Goal: Check status: Check status

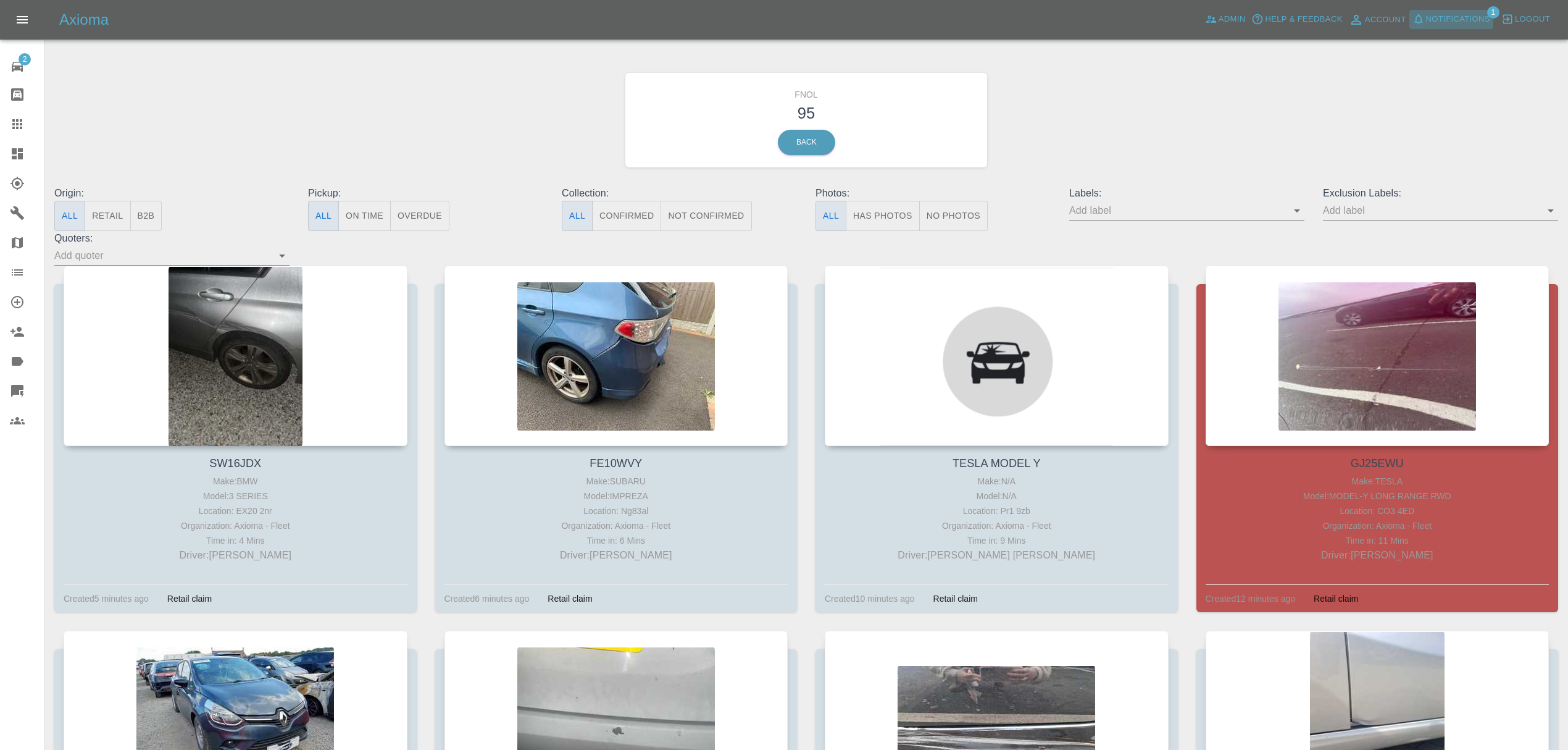
click at [1430, 21] on span "Notifications" at bounding box center [1458, 20] width 64 height 14
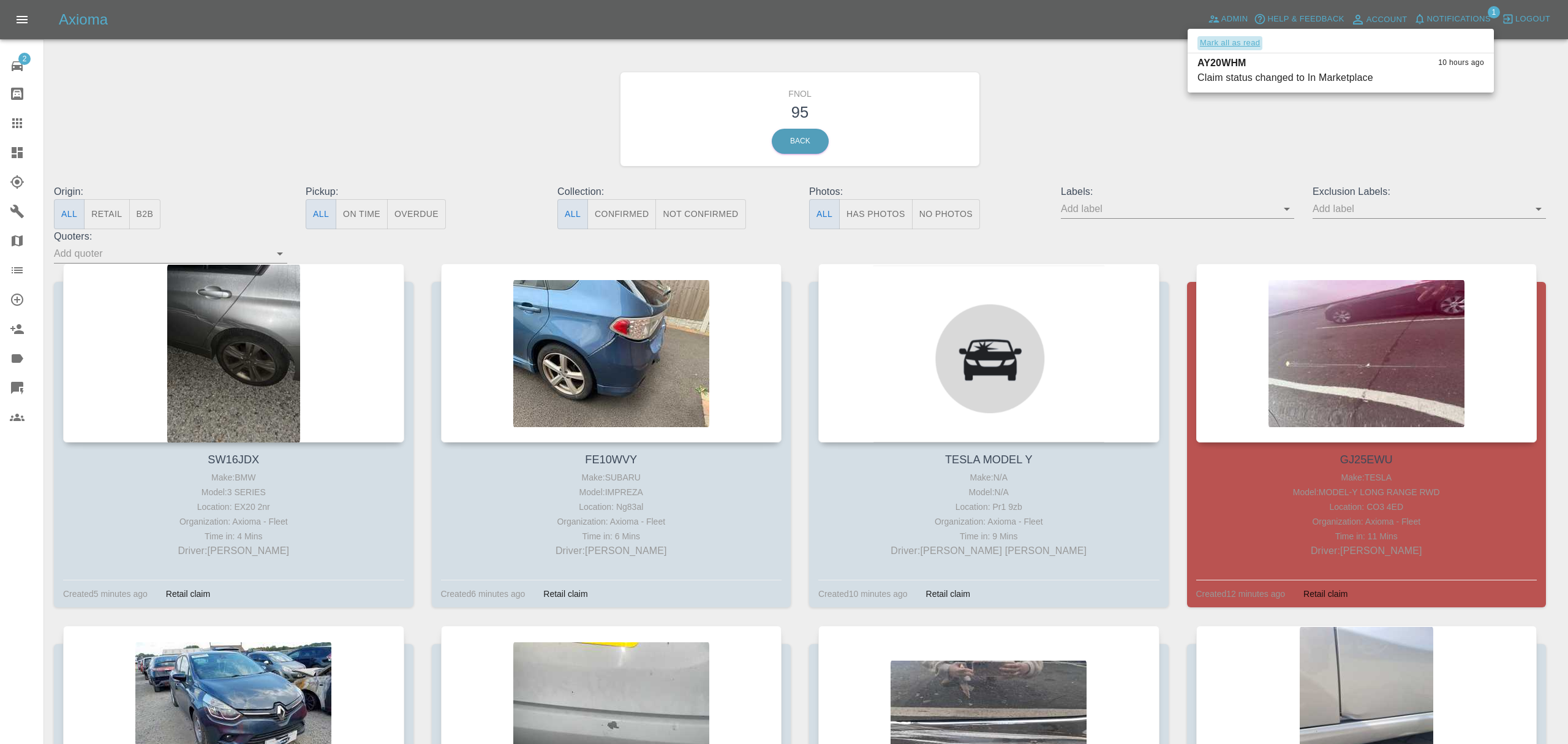
click at [1230, 43] on button "Mark all as read" at bounding box center [1230, 43] width 65 height 14
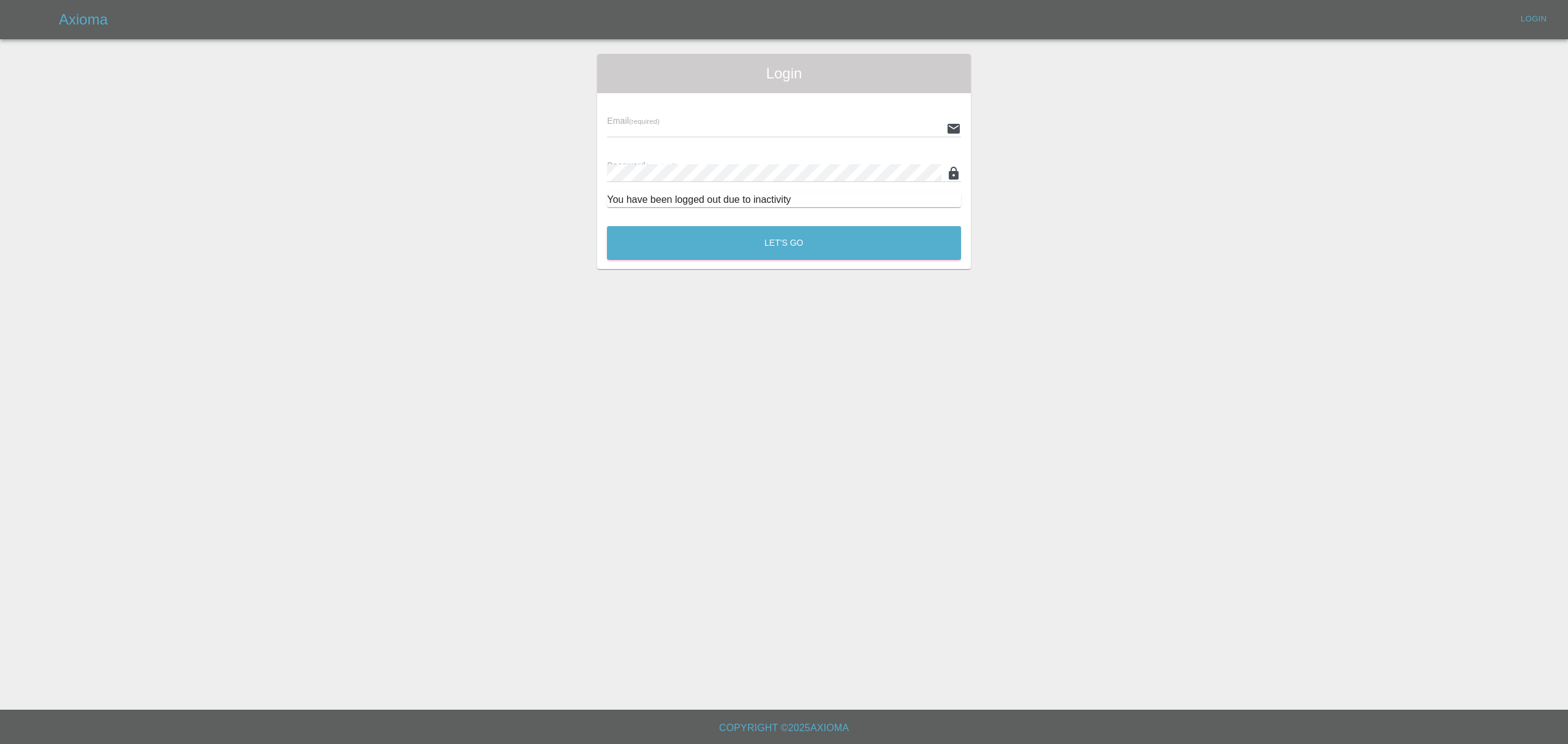
type input "[PERSON_NAME][EMAIL_ADDRESS][DOMAIN_NAME]"
click at [786, 236] on button "Let's Go" at bounding box center [784, 243] width 354 height 34
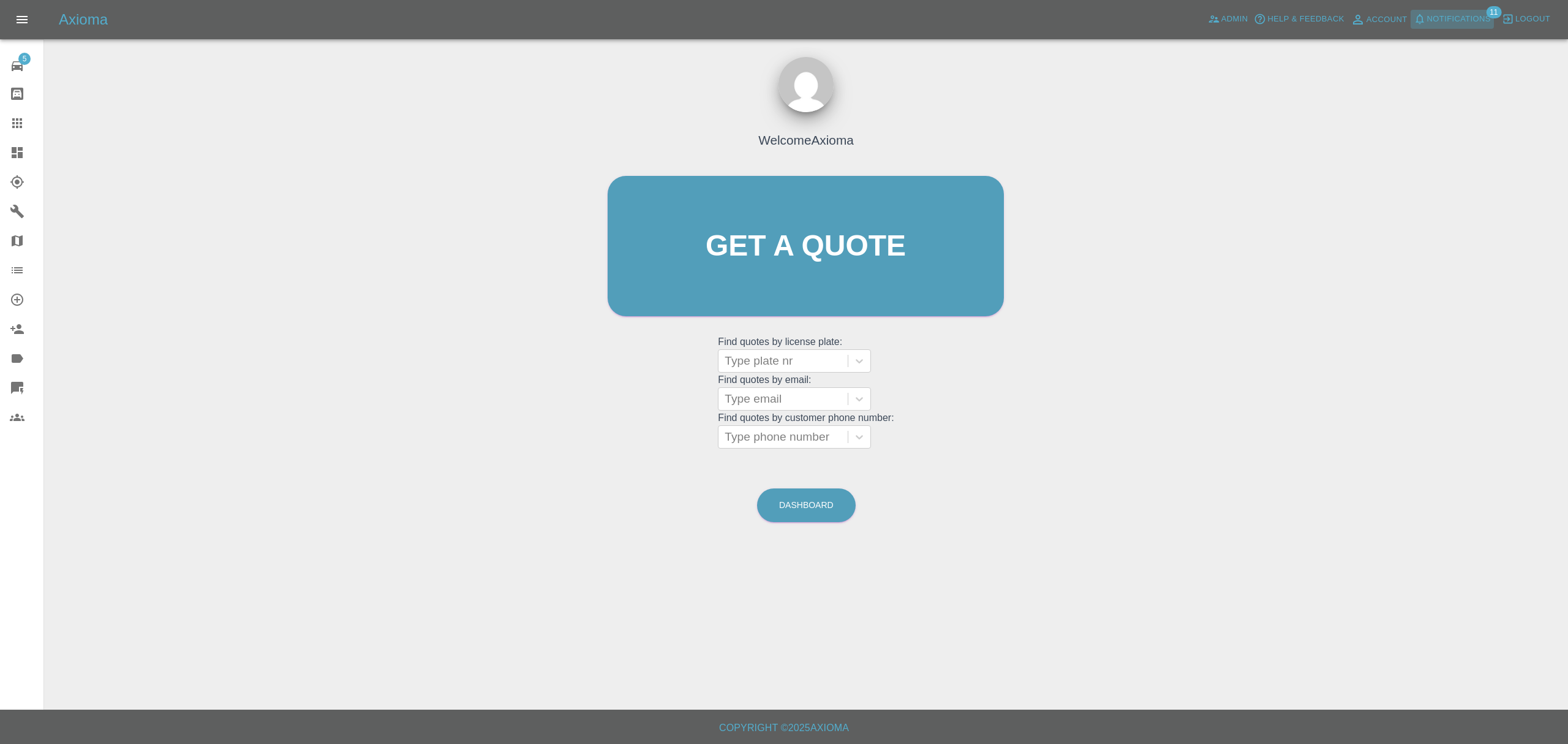
click at [1432, 13] on span "Notifications" at bounding box center [1458, 20] width 64 height 14
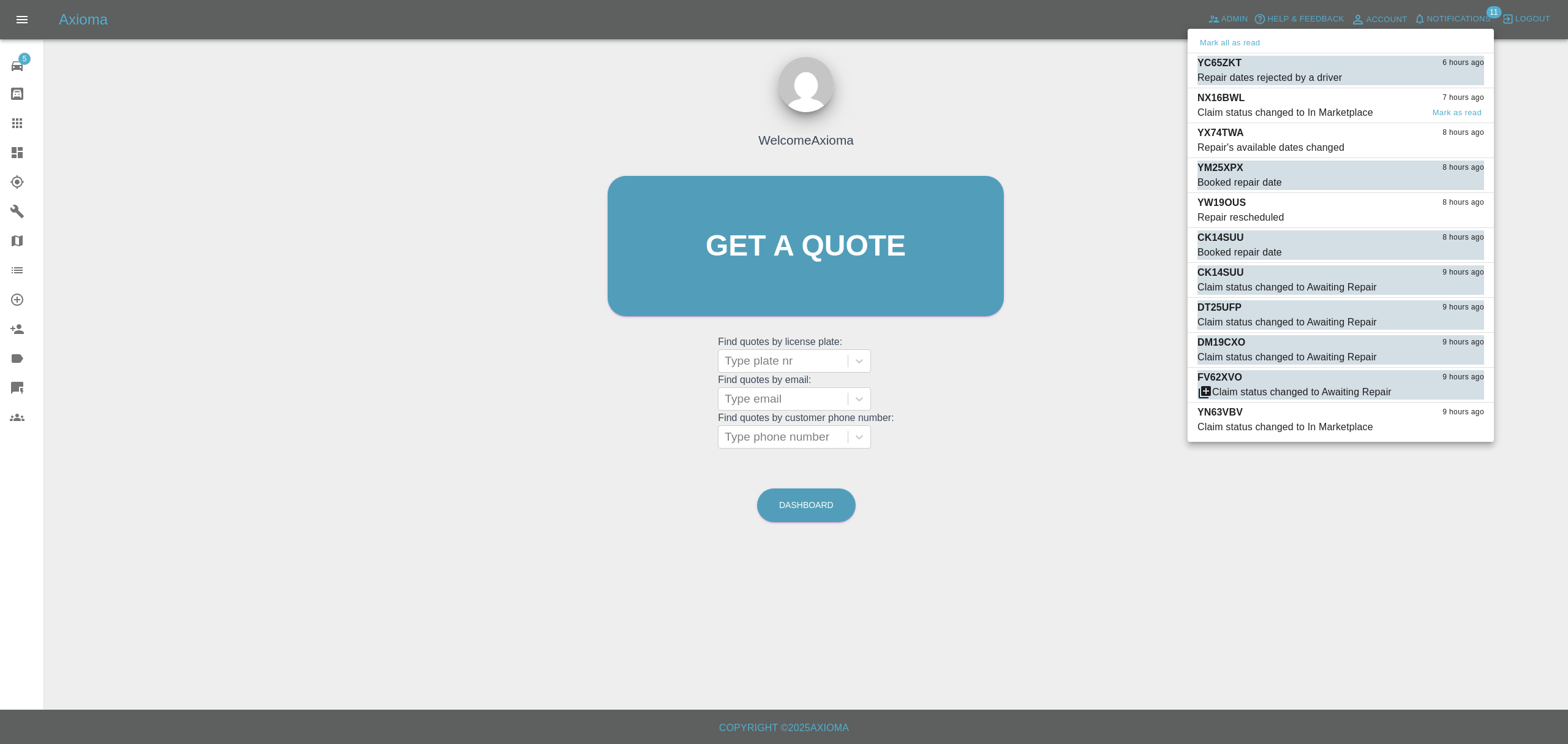
click at [1242, 106] on div "Claim status changed to In Marketplace" at bounding box center [1285, 112] width 176 height 15
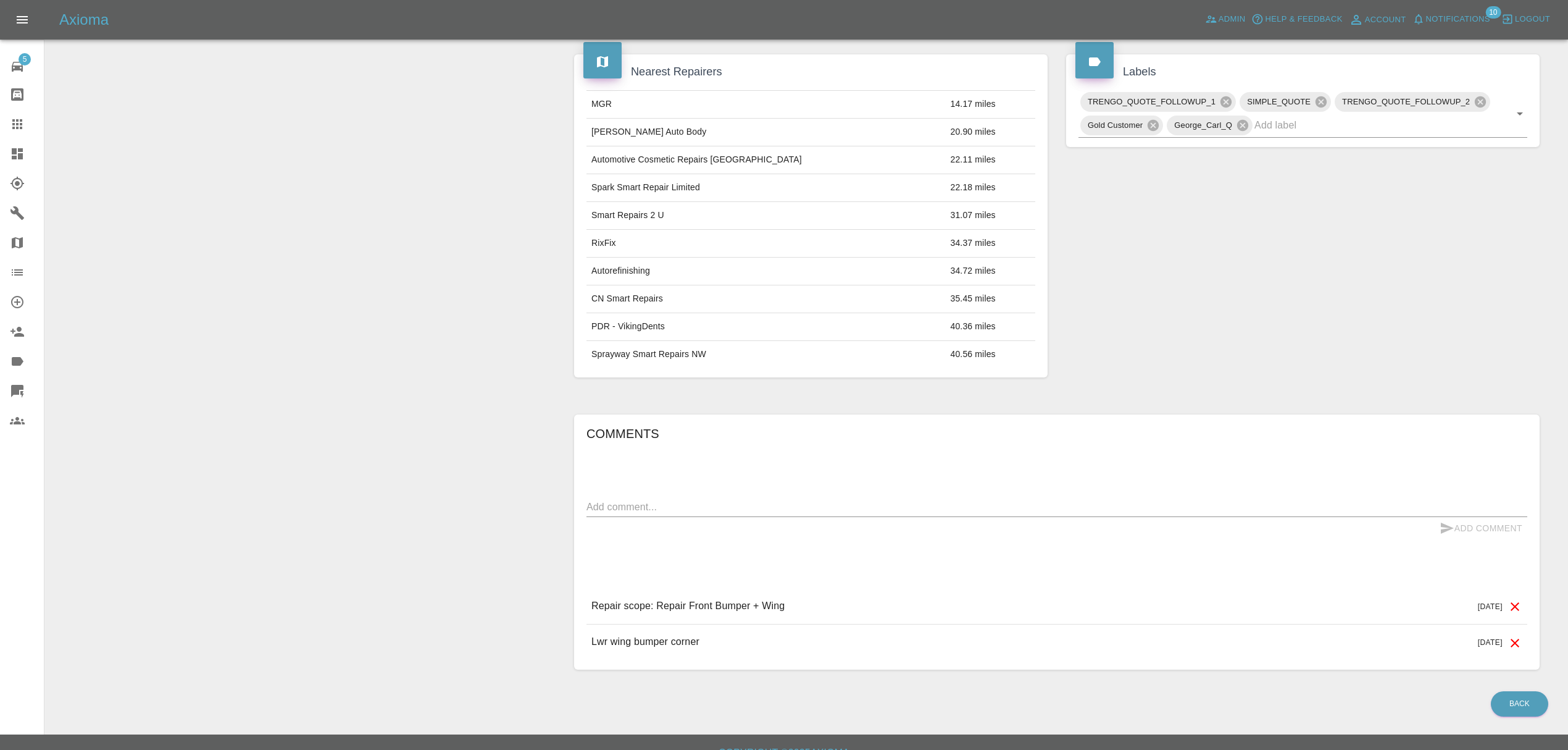
scroll to position [606, 0]
